Goal: Information Seeking & Learning: Check status

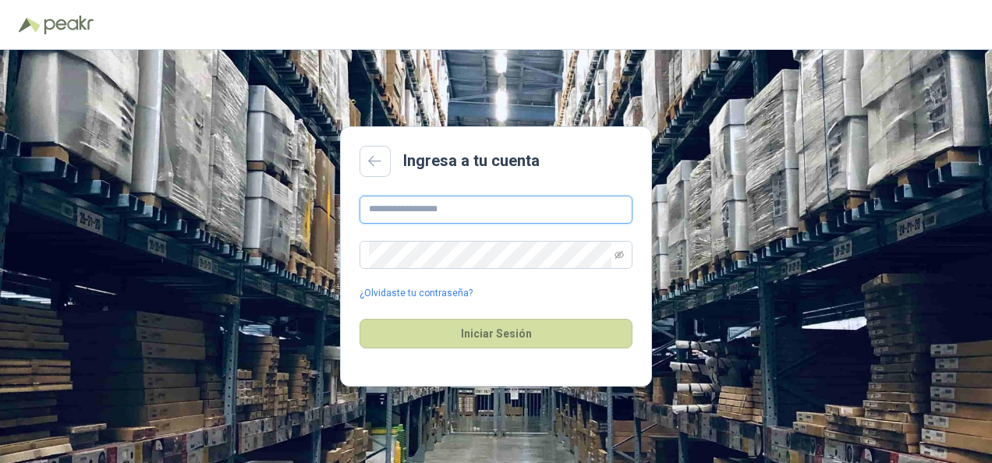
click at [397, 204] on input "text" at bounding box center [495, 210] width 273 height 28
type input "**********"
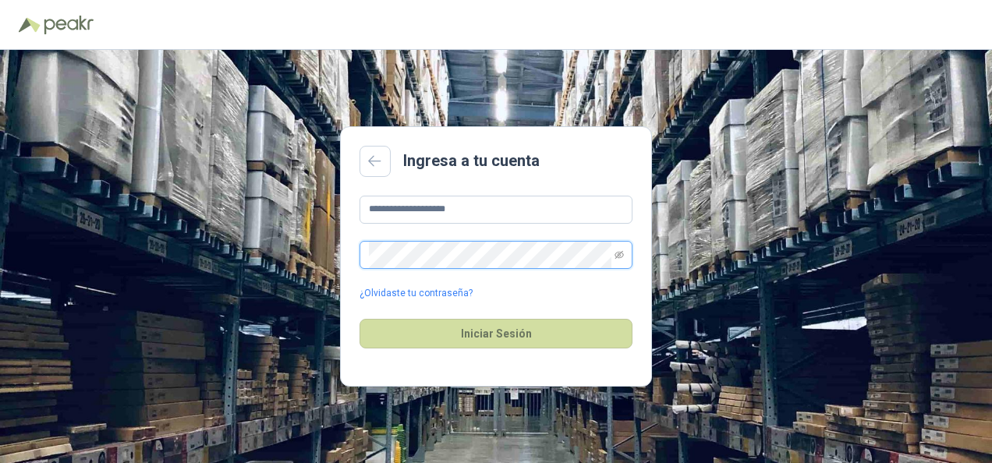
click at [359, 319] on button "Iniciar Sesión" at bounding box center [495, 334] width 273 height 30
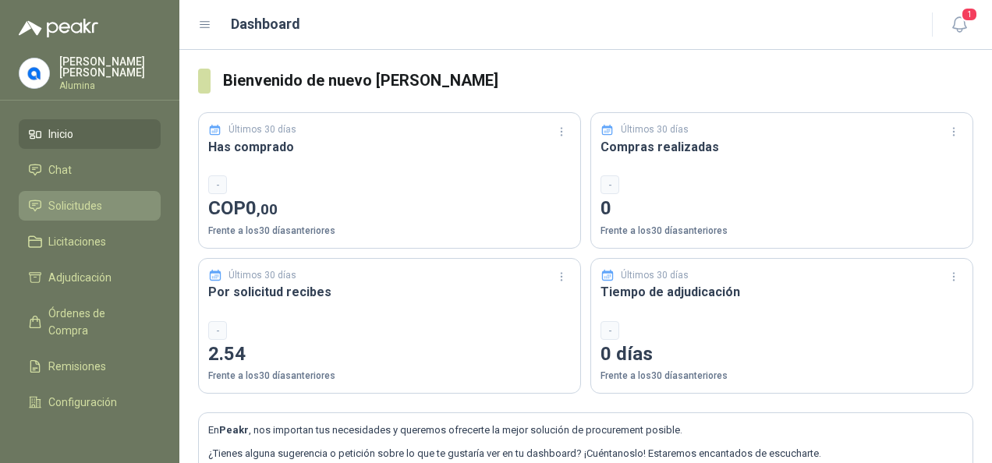
click at [90, 201] on span "Solicitudes" at bounding box center [75, 205] width 54 height 17
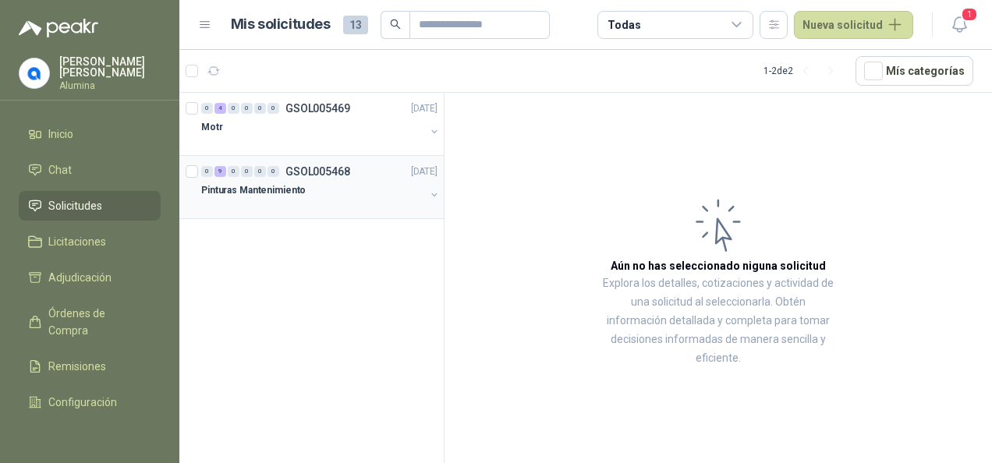
click at [371, 181] on div "Pinturas Mantenimiento" at bounding box center [313, 190] width 224 height 19
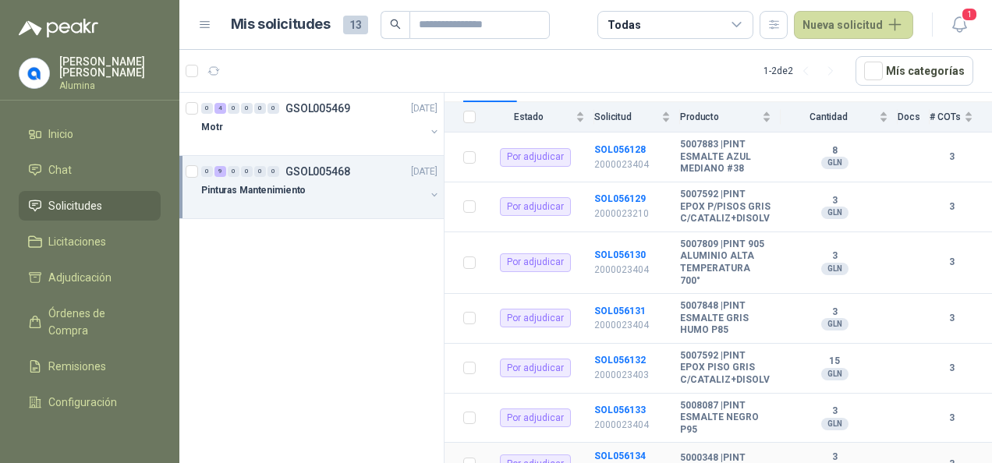
scroll to position [34, 0]
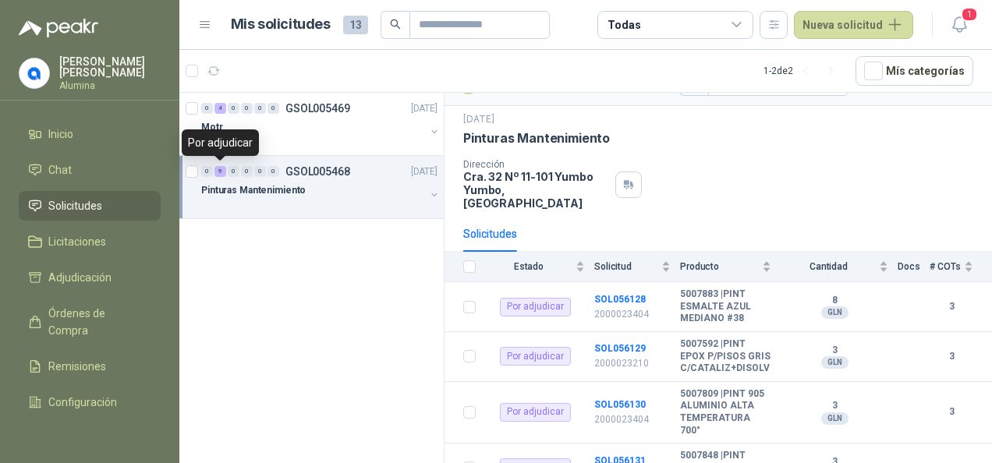
click at [223, 167] on div "9" at bounding box center [220, 171] width 12 height 11
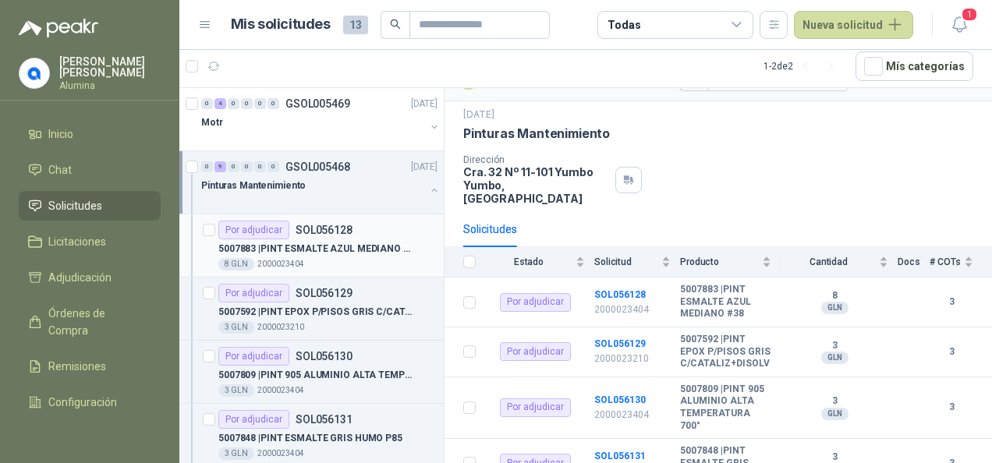
click at [305, 253] on p "5007883 | PINT ESMALTE AZUL MEDIANO #38" at bounding box center [315, 249] width 194 height 15
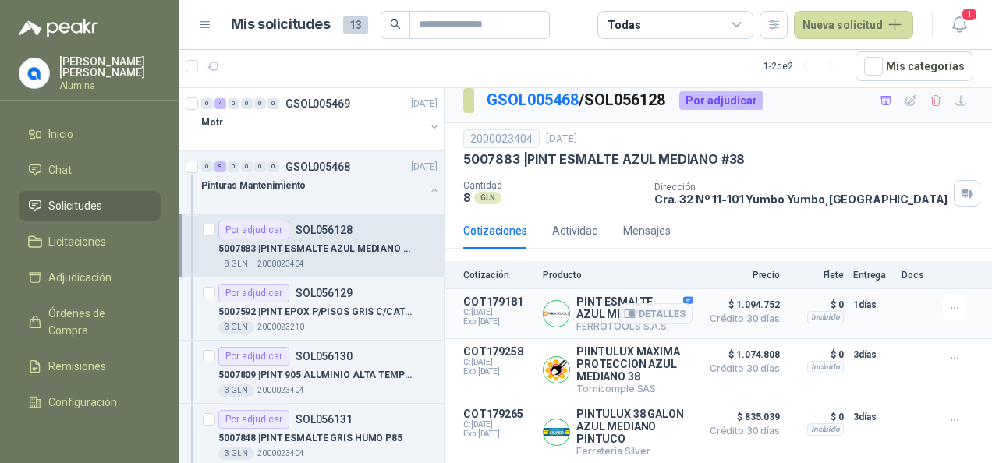
scroll to position [23, 0]
click at [296, 296] on p "SOL056129" at bounding box center [324, 293] width 57 height 11
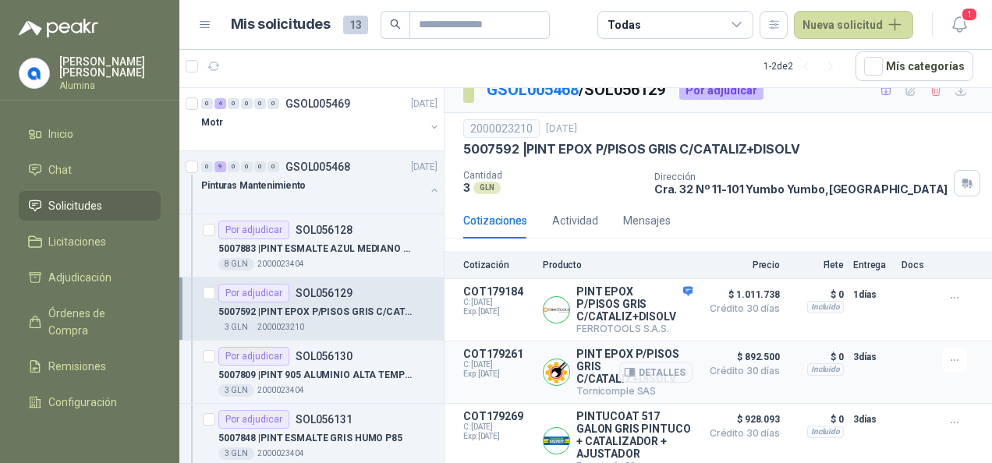
scroll to position [48, 0]
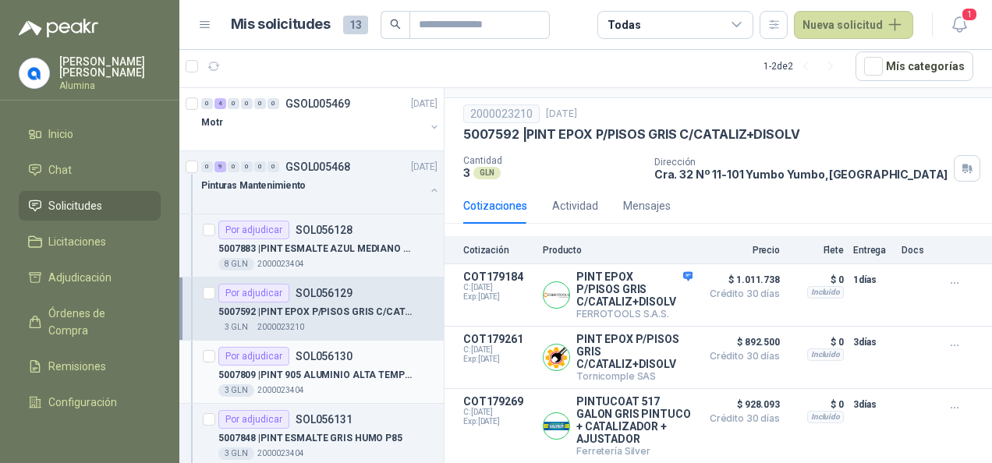
click at [335, 357] on p "SOL056130" at bounding box center [324, 356] width 57 height 11
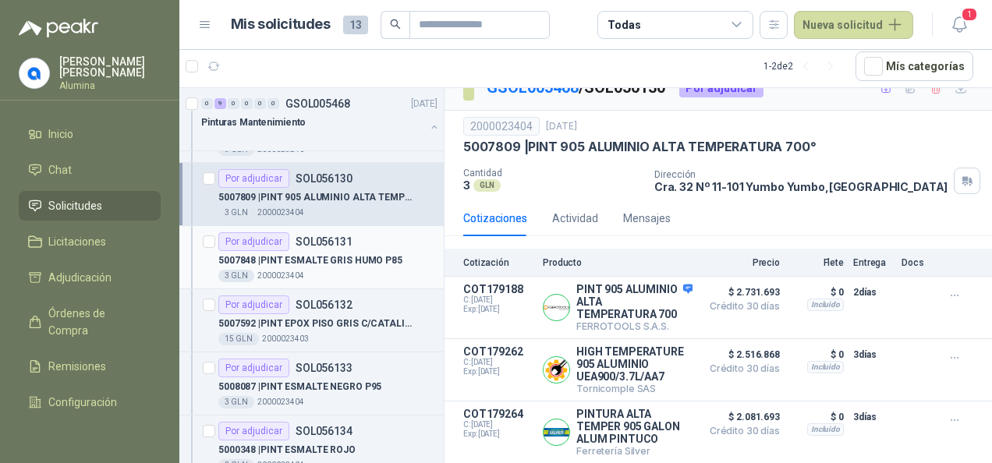
scroll to position [78, 0]
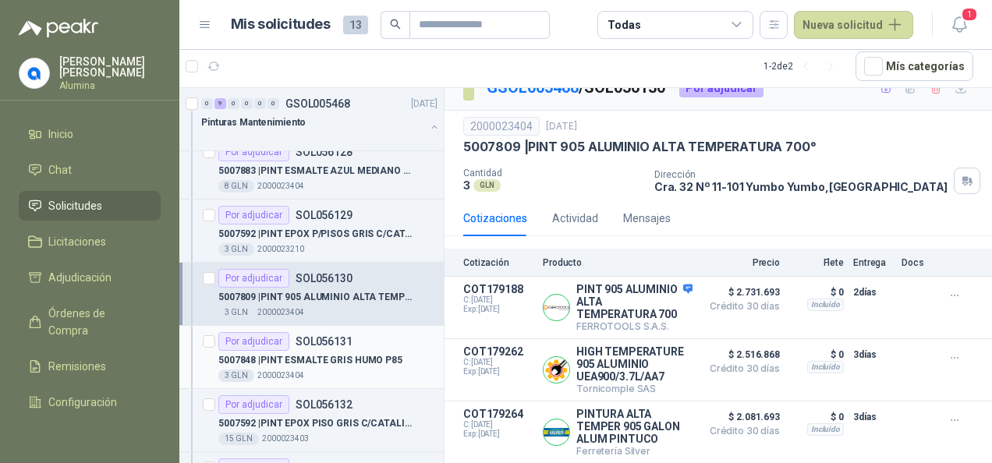
click at [317, 357] on p "5007848 | PINT ESMALTE GRIS HUMO P85" at bounding box center [310, 360] width 184 height 15
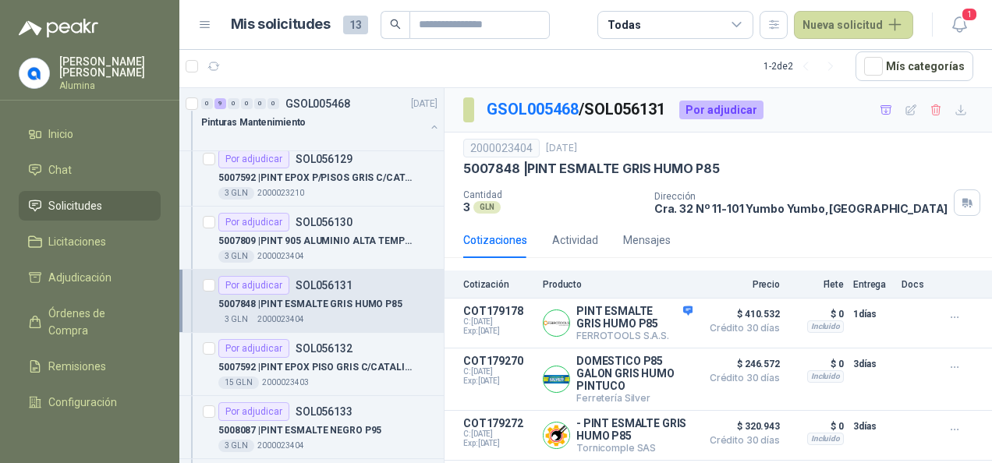
scroll to position [234, 0]
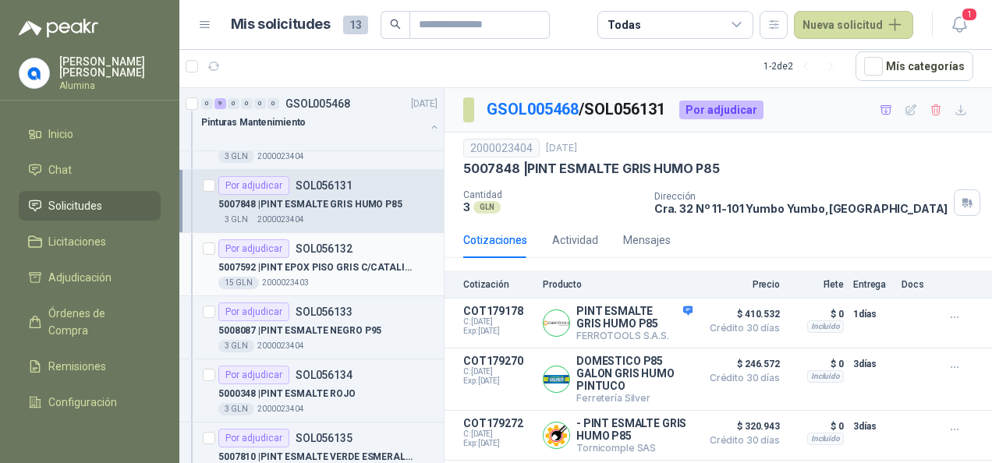
click at [357, 253] on div "Por adjudicar SOL056132" at bounding box center [327, 248] width 219 height 19
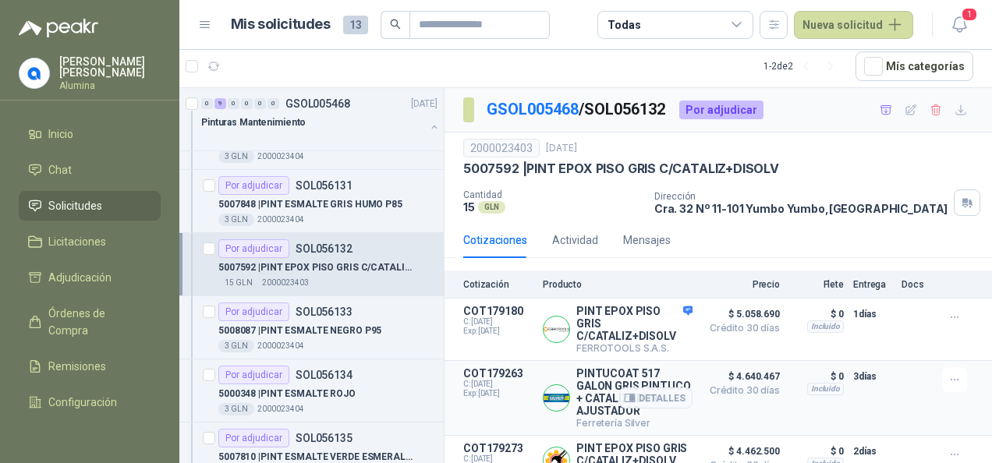
scroll to position [48, 0]
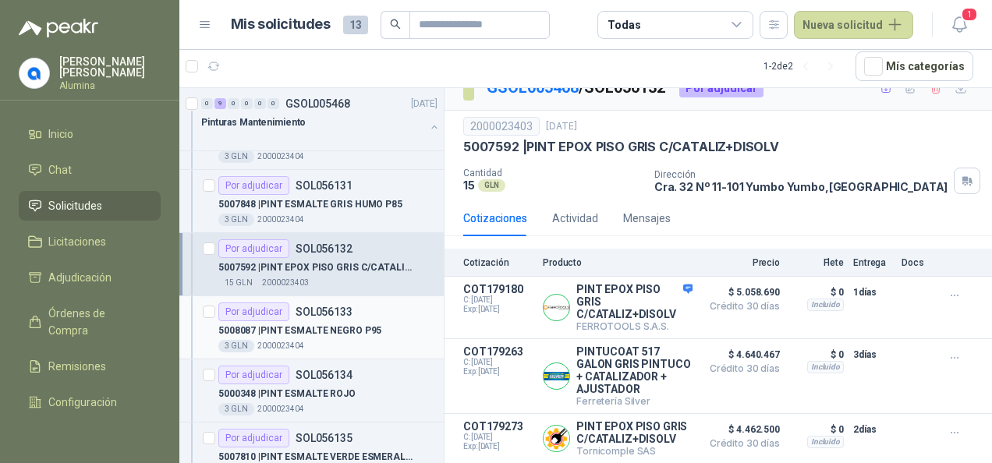
click at [370, 321] on div "5008087 | PINT ESMALTE NEGRO P95" at bounding box center [327, 330] width 219 height 19
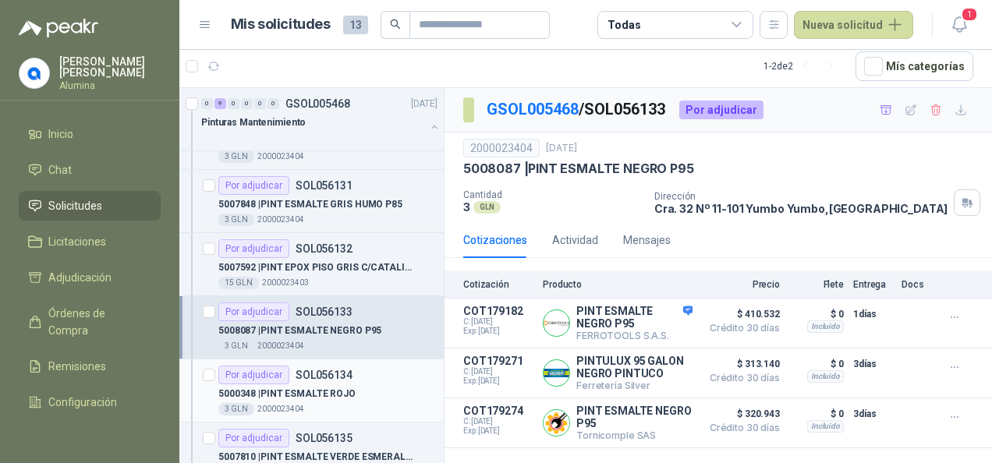
click at [348, 395] on p "5000348 | PINT ESMALTE ROJO" at bounding box center [286, 394] width 137 height 15
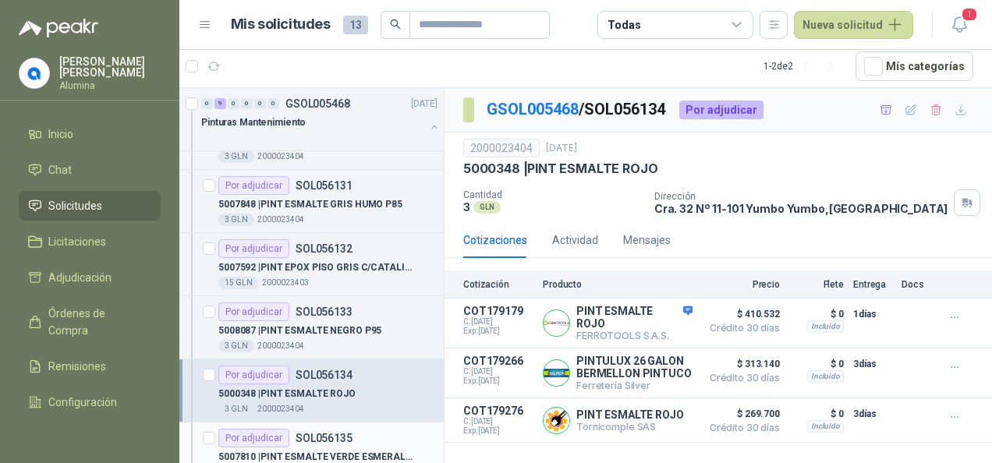
click at [373, 438] on div "Por adjudicar SOL056135" at bounding box center [327, 438] width 219 height 19
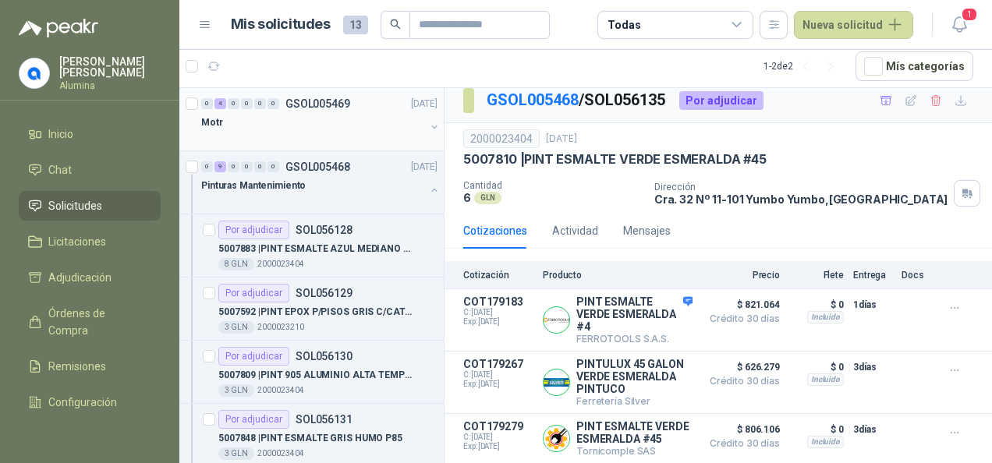
click at [317, 123] on div "Motr" at bounding box center [313, 122] width 224 height 19
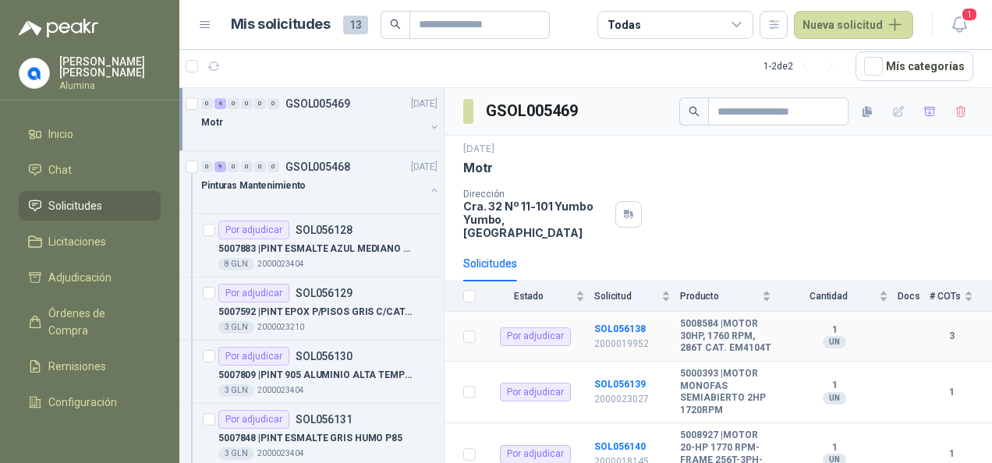
scroll to position [106, 0]
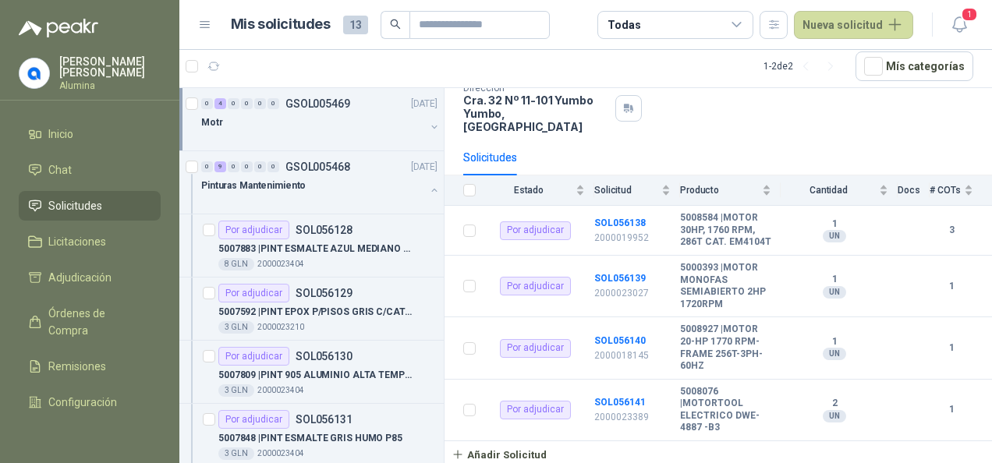
click at [225, 100] on div "4" at bounding box center [220, 103] width 12 height 11
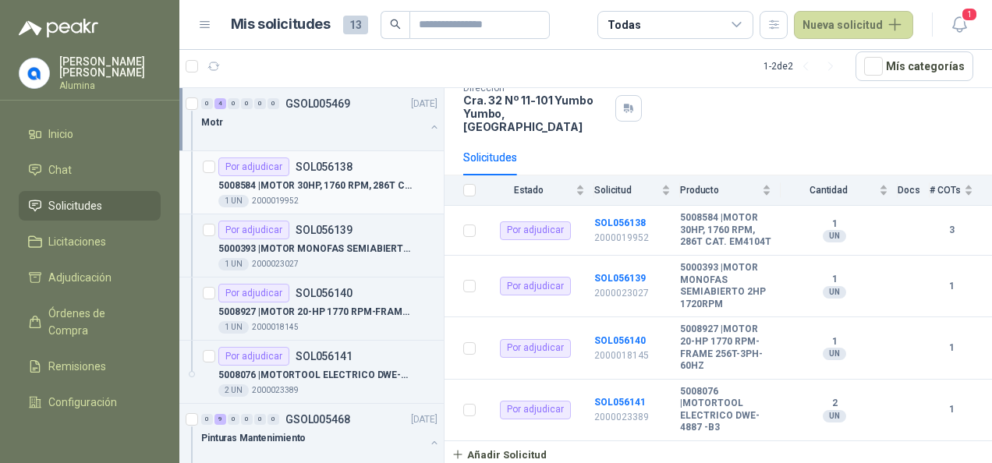
click at [345, 202] on div "1 UN 2000019952" at bounding box center [327, 201] width 219 height 12
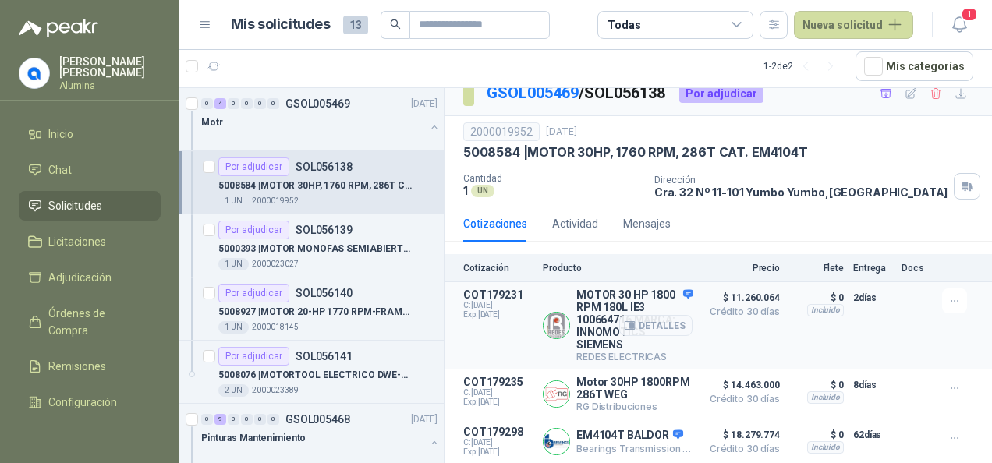
scroll to position [36, 0]
click at [356, 262] on div "1 UN 2000023027" at bounding box center [327, 264] width 219 height 12
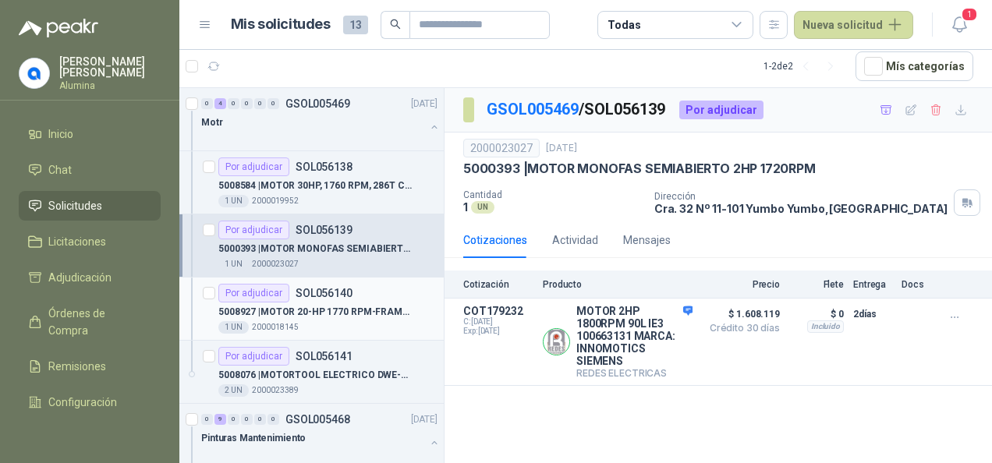
click at [313, 293] on p "SOL056140" at bounding box center [324, 293] width 57 height 11
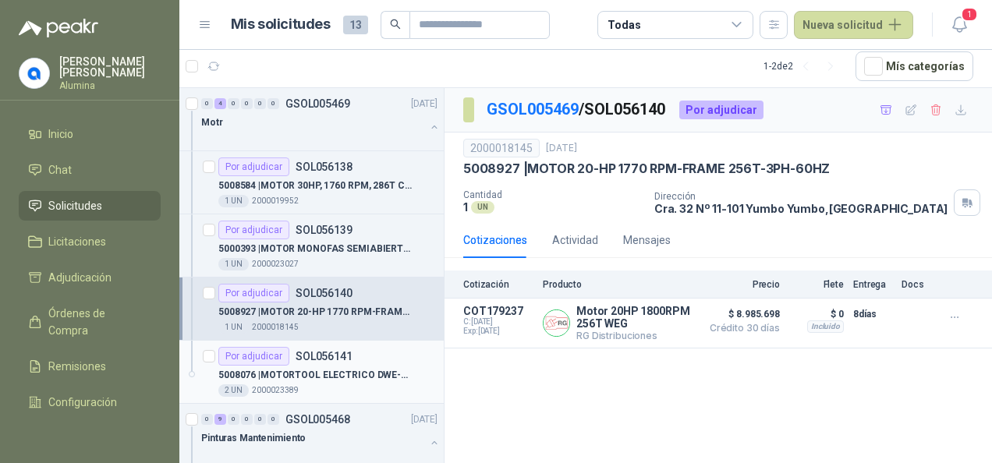
click at [328, 362] on div "Por adjudicar SOL056141" at bounding box center [285, 356] width 134 height 19
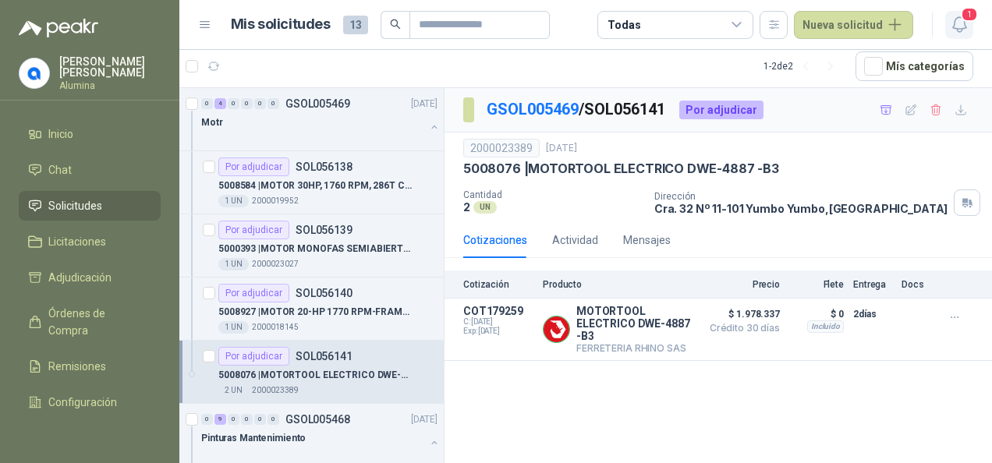
click at [972, 18] on span "1" at bounding box center [969, 14] width 17 height 15
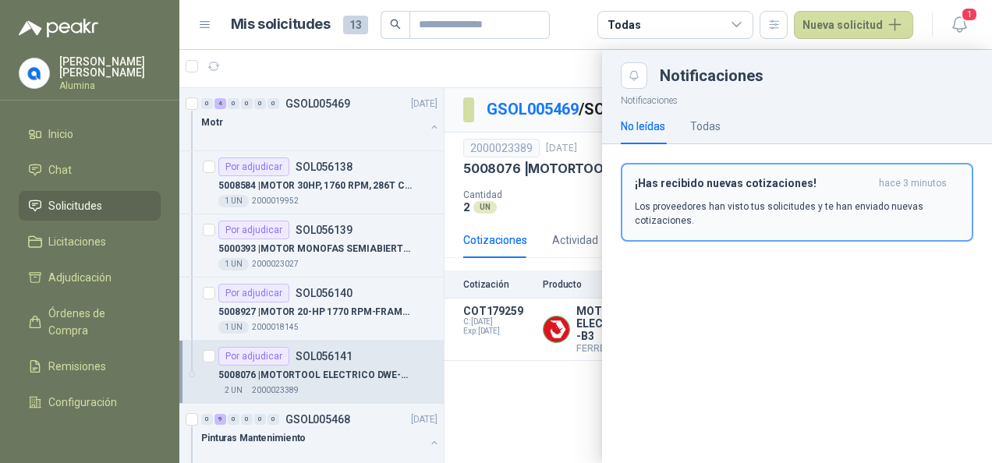
click at [805, 190] on div "¡Has recibido nuevas cotizaciones! hace 3 minutos Los proveedores han visto tus…" at bounding box center [797, 202] width 324 height 51
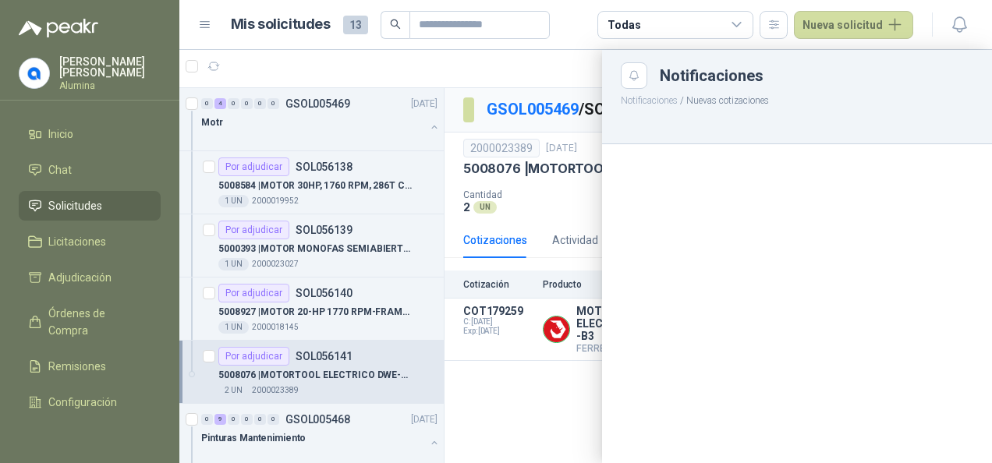
click at [502, 56] on div at bounding box center [585, 256] width 812 height 413
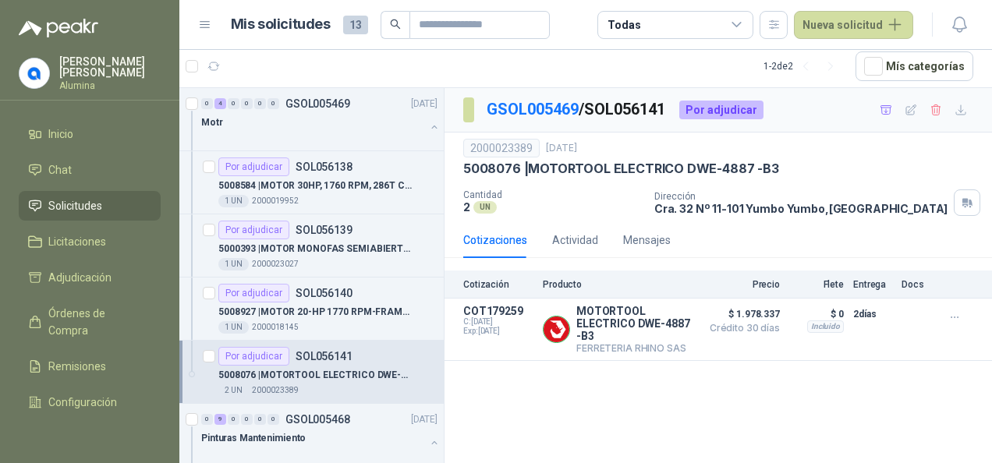
click at [43, 72] on img at bounding box center [34, 73] width 30 height 30
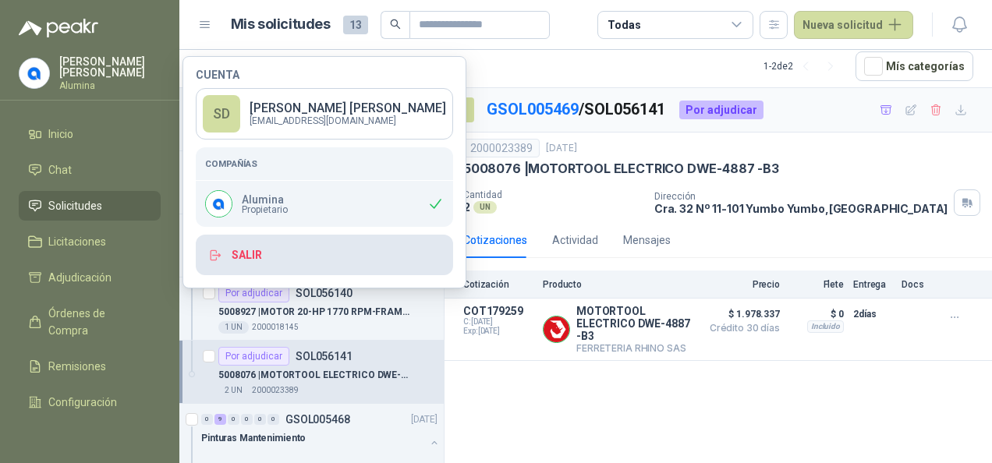
click at [260, 253] on button "Salir" at bounding box center [324, 255] width 257 height 41
